Goal: Task Accomplishment & Management: Manage account settings

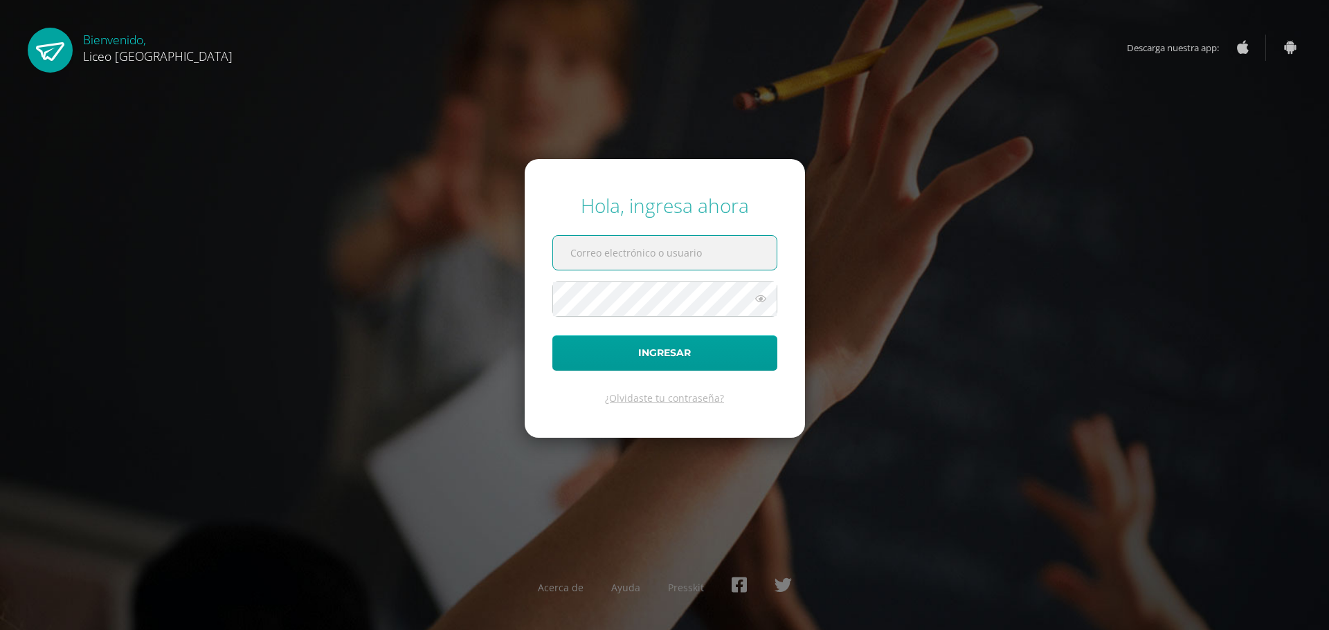
click at [583, 260] on input "text" at bounding box center [665, 253] width 224 height 34
type input "[PERSON_NAME][EMAIL_ADDRESS][PERSON_NAME][DOMAIN_NAME]"
click at [579, 253] on input "text" at bounding box center [665, 253] width 224 height 34
type input "rosana.estrada@liceoguatemala.edu.gt"
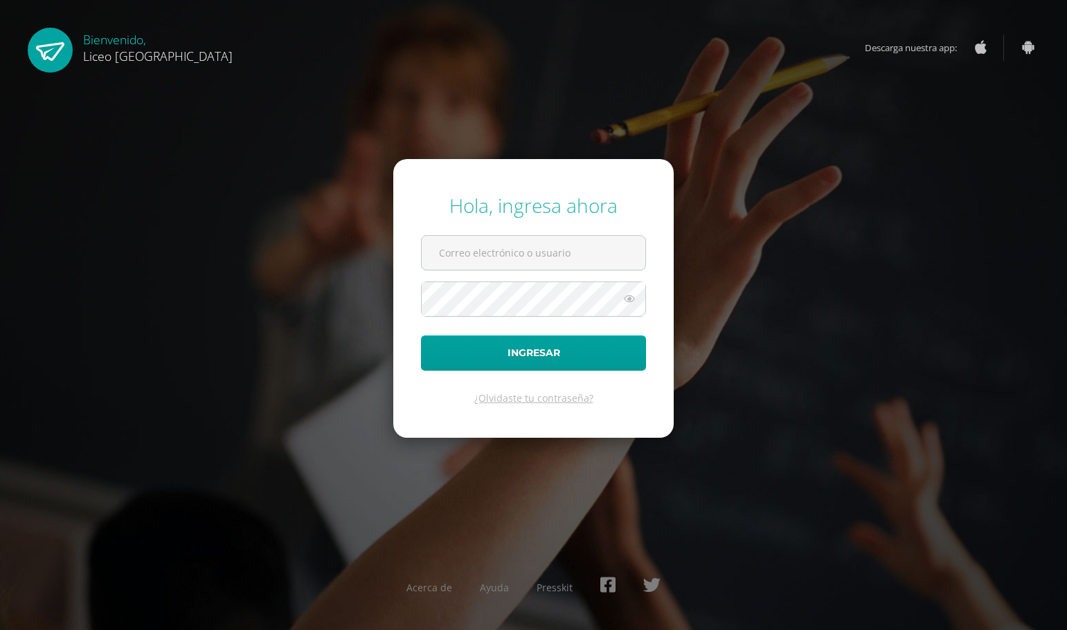
click at [812, 314] on div "Hola, ingresa ahora Ingresar ¿Olvidaste tu contraseña? Acerca de Ayuda Presskit" at bounding box center [533, 314] width 893 height 267
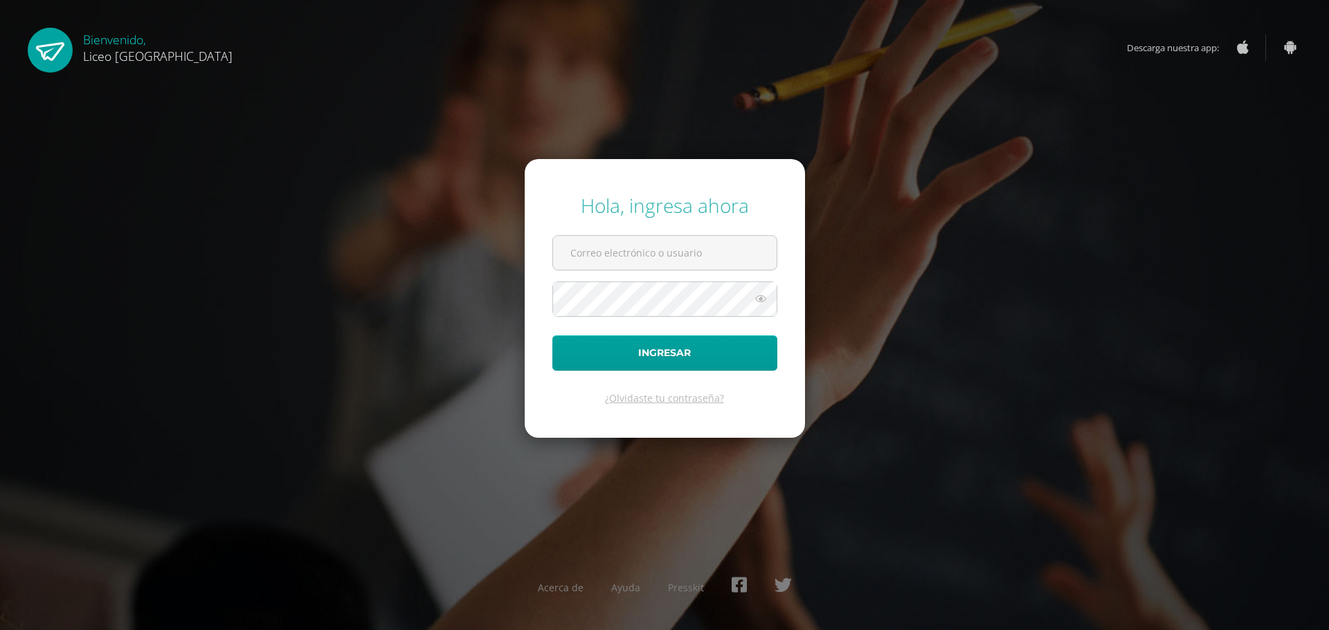
drag, startPoint x: 975, startPoint y: 317, endPoint x: 967, endPoint y: 319, distance: 8.6
click at [977, 320] on div "Hola, ingresa ahora Ingresar ¿Olvidaste tu contraseña? Acerca de Ayuda Presskit" at bounding box center [664, 314] width 893 height 267
click at [651, 252] on input "text" at bounding box center [665, 253] width 224 height 34
type input "[PERSON_NAME][EMAIL_ADDRESS][PERSON_NAME][DOMAIN_NAME]"
click at [759, 300] on icon at bounding box center [761, 299] width 18 height 17
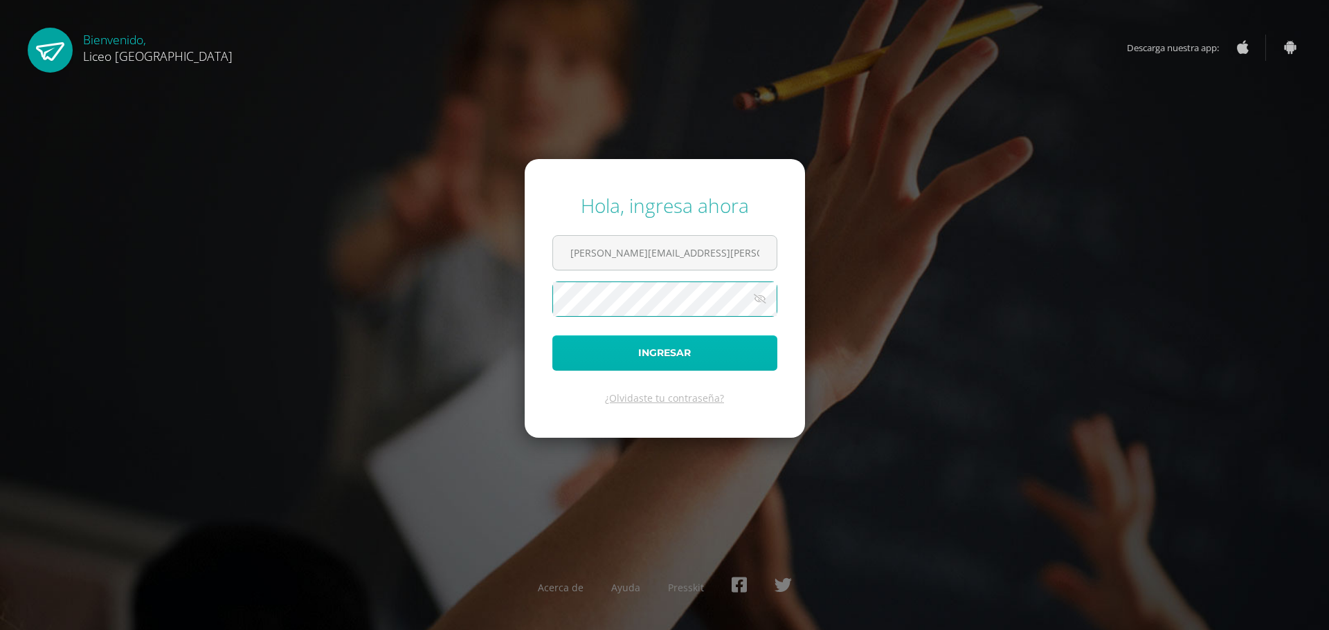
click at [656, 349] on button "Ingresar" at bounding box center [664, 353] width 225 height 35
